Goal: Information Seeking & Learning: Learn about a topic

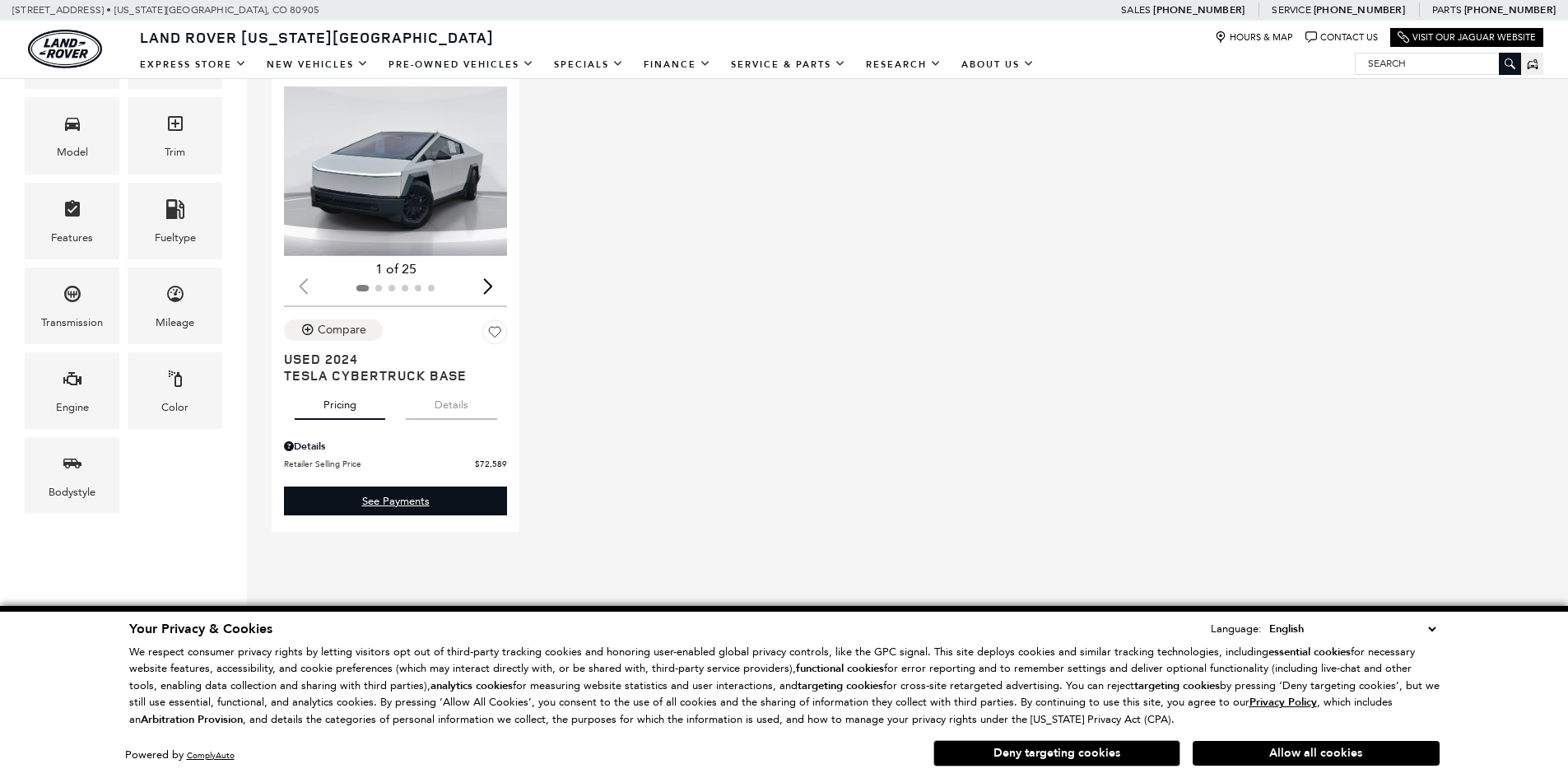
scroll to position [411, 0]
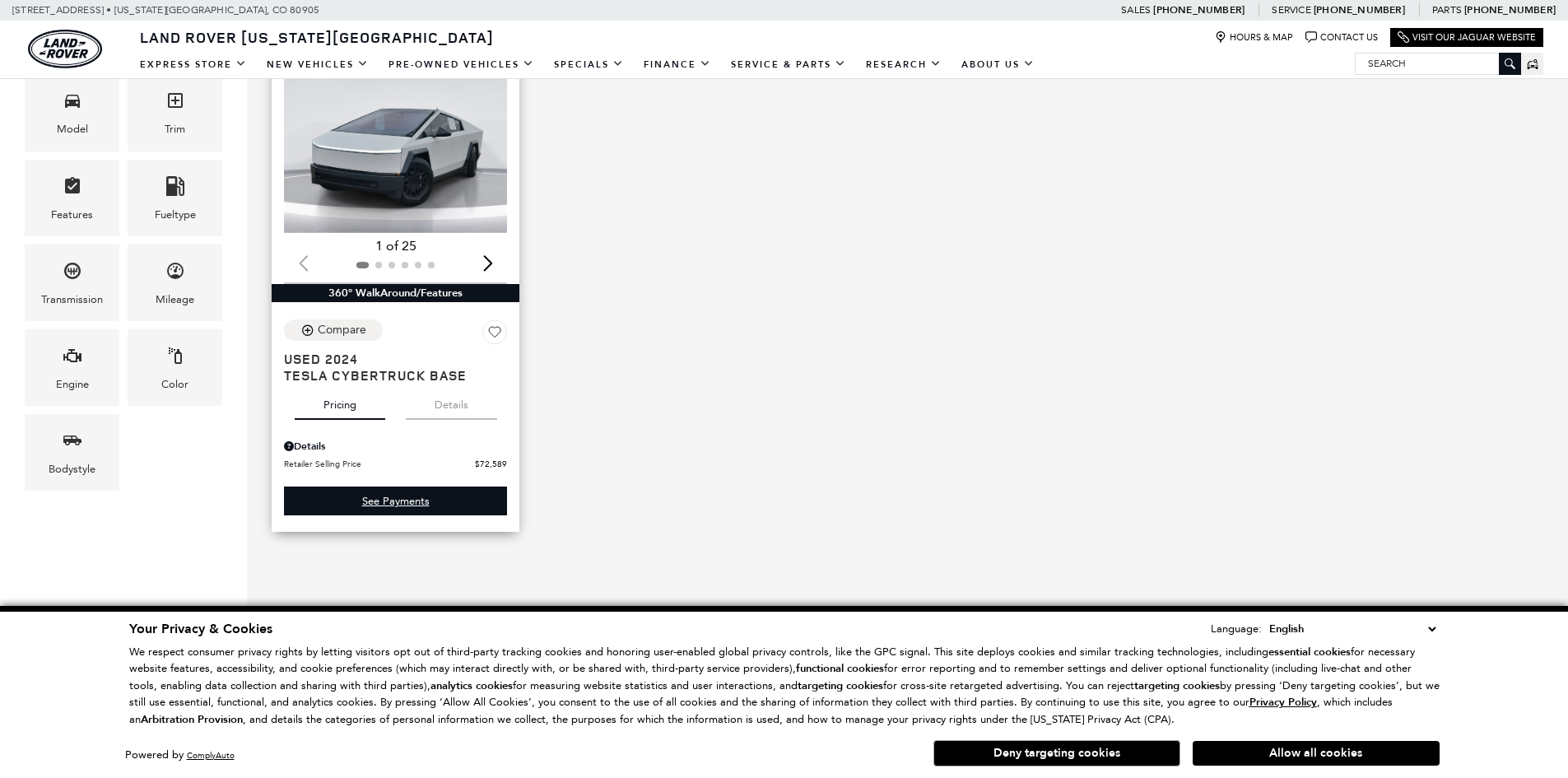
click at [459, 401] on button "Details" at bounding box center [451, 402] width 91 height 37
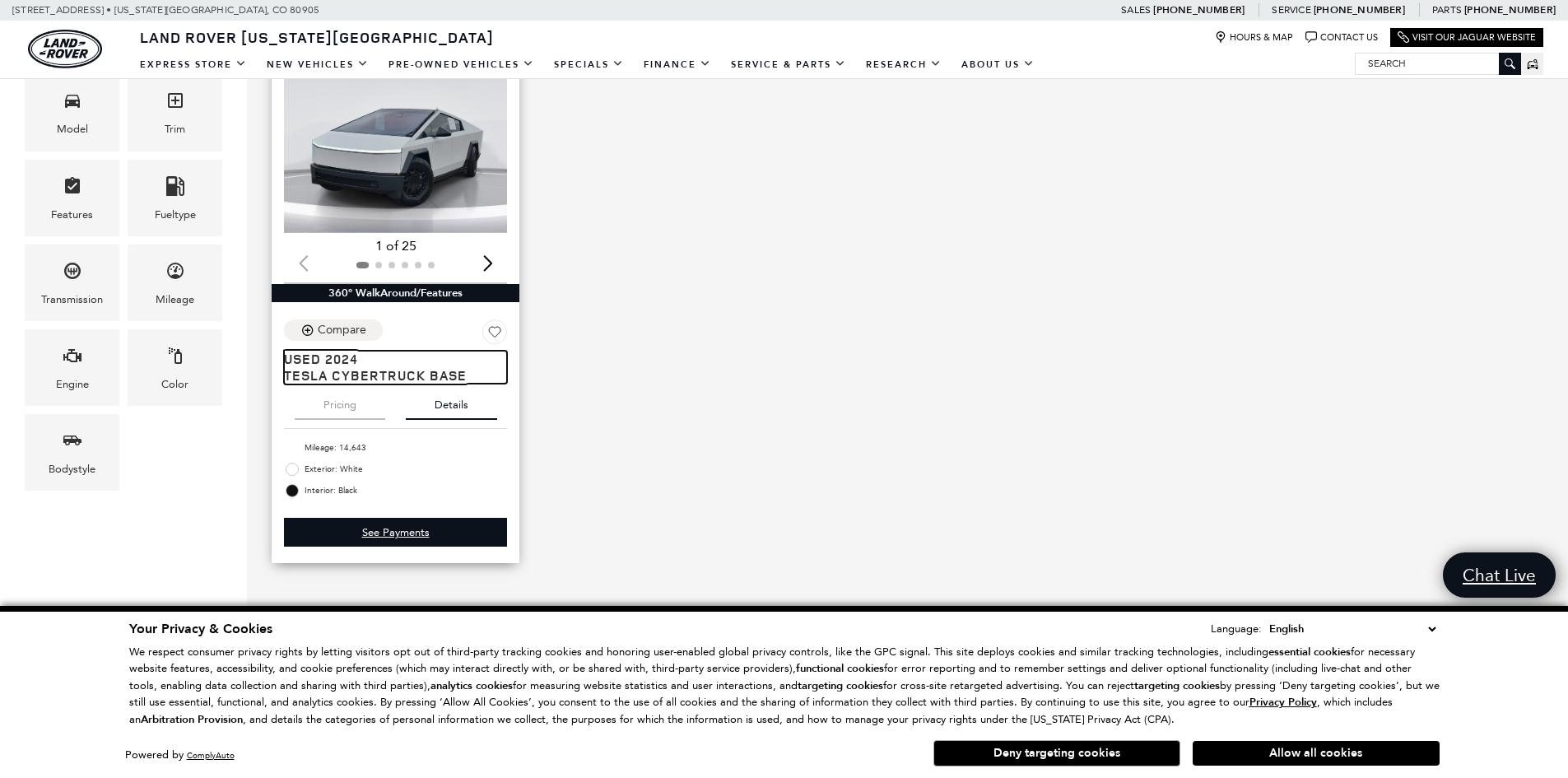
click at [379, 356] on span "Used 2024" at bounding box center [389, 358] width 211 height 17
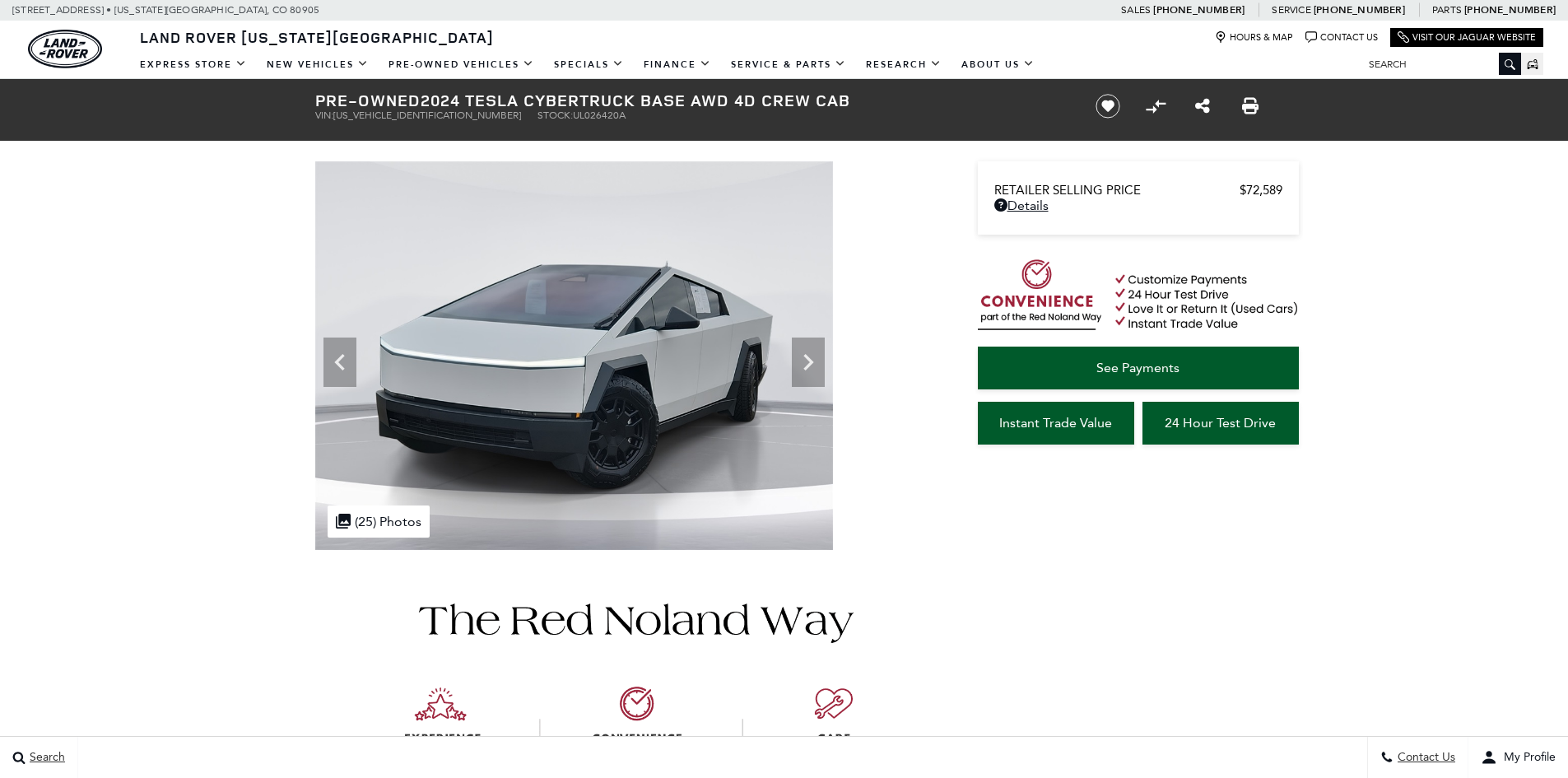
click at [572, 116] on span "UL026420A" at bounding box center [598, 115] width 52 height 11
copy span "UL026420A"
